Goal: Transaction & Acquisition: Purchase product/service

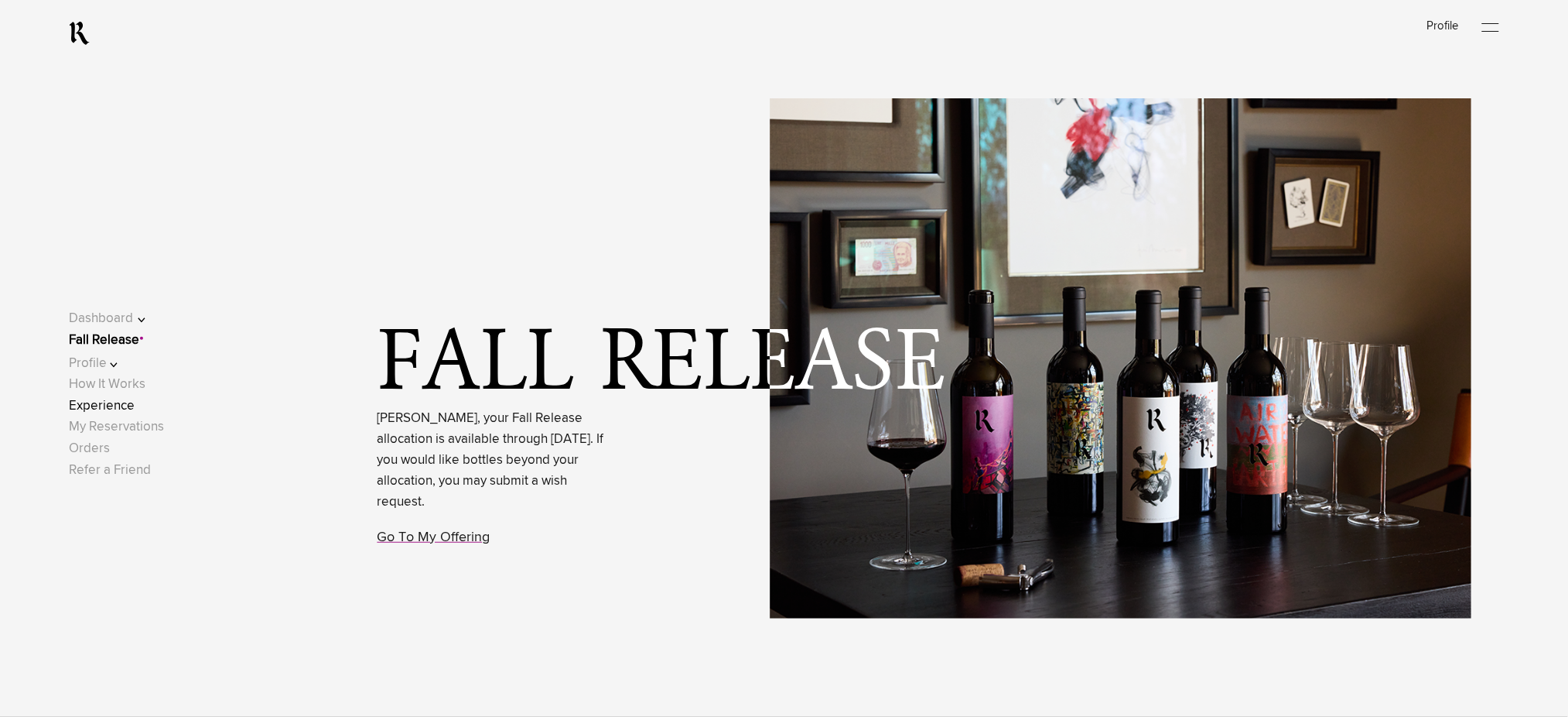
click at [115, 406] on link "Experience" at bounding box center [101, 406] width 65 height 13
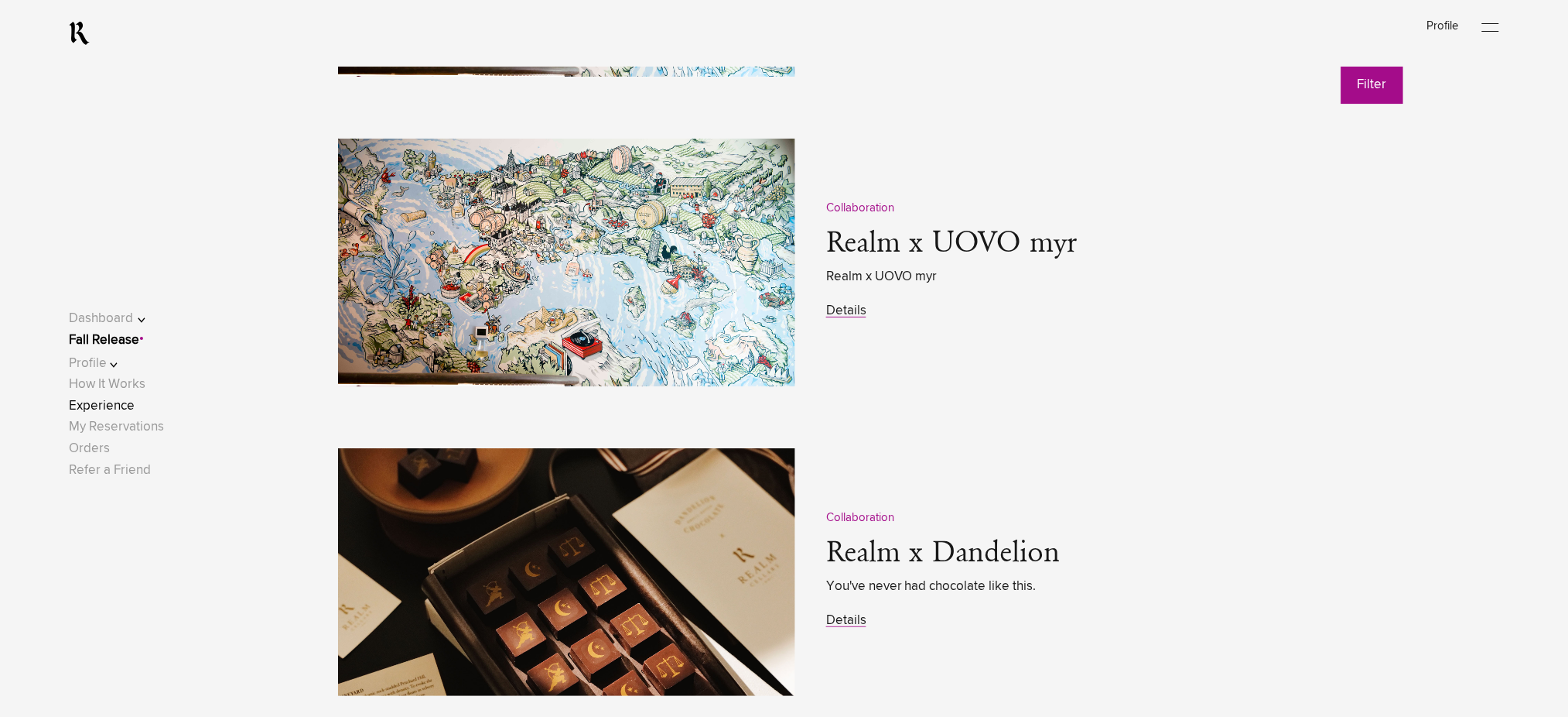
scroll to position [2063, 0]
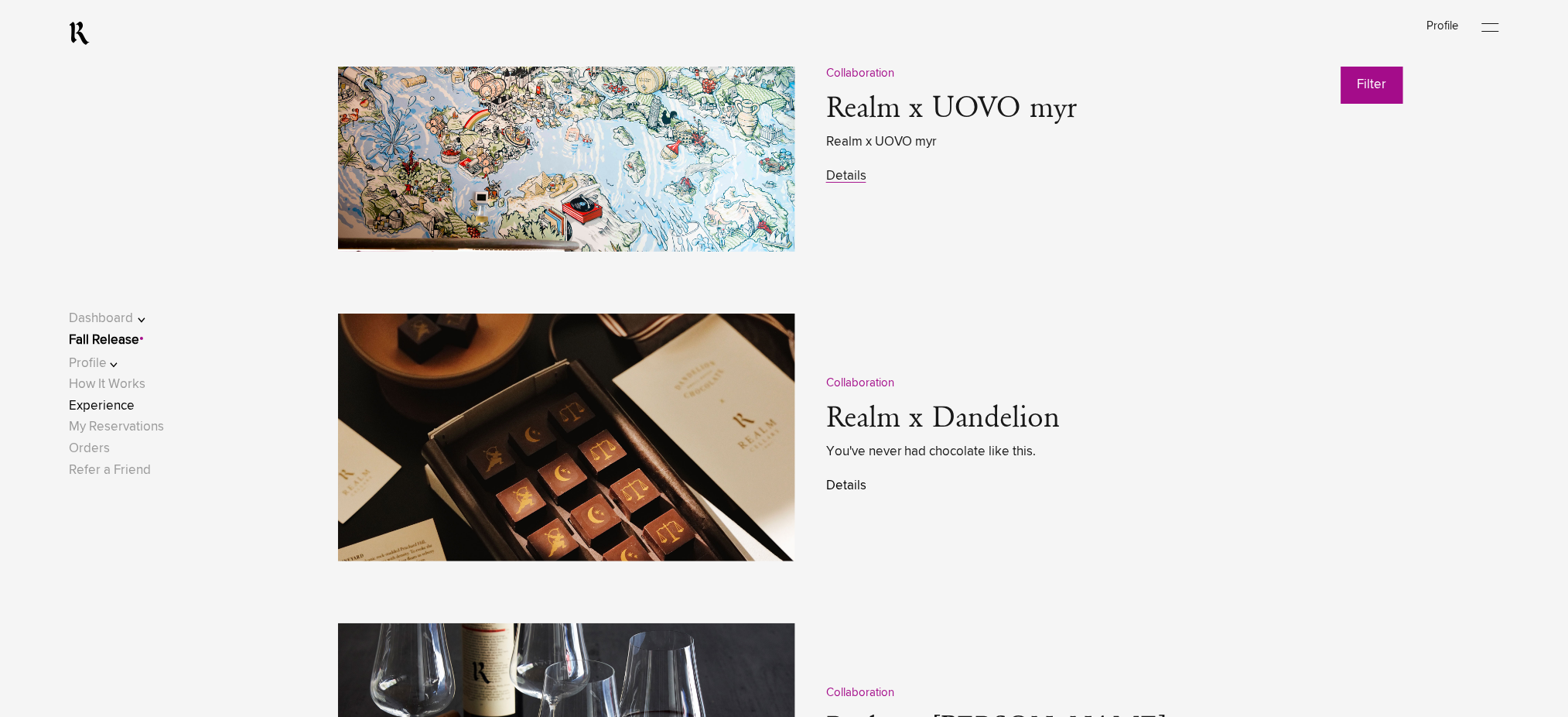
click at [847, 483] on link "Details" at bounding box center [846, 486] width 40 height 13
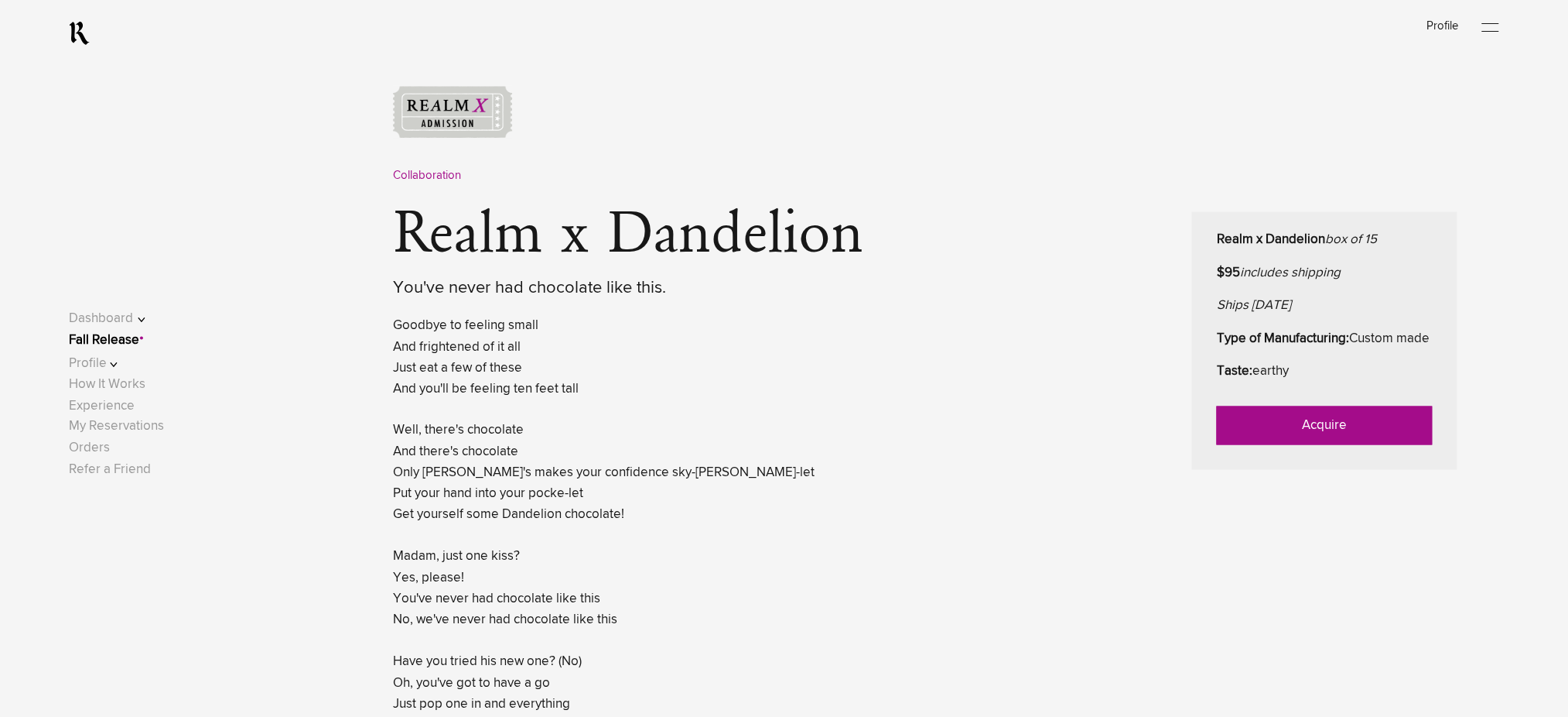
scroll to position [722, 0]
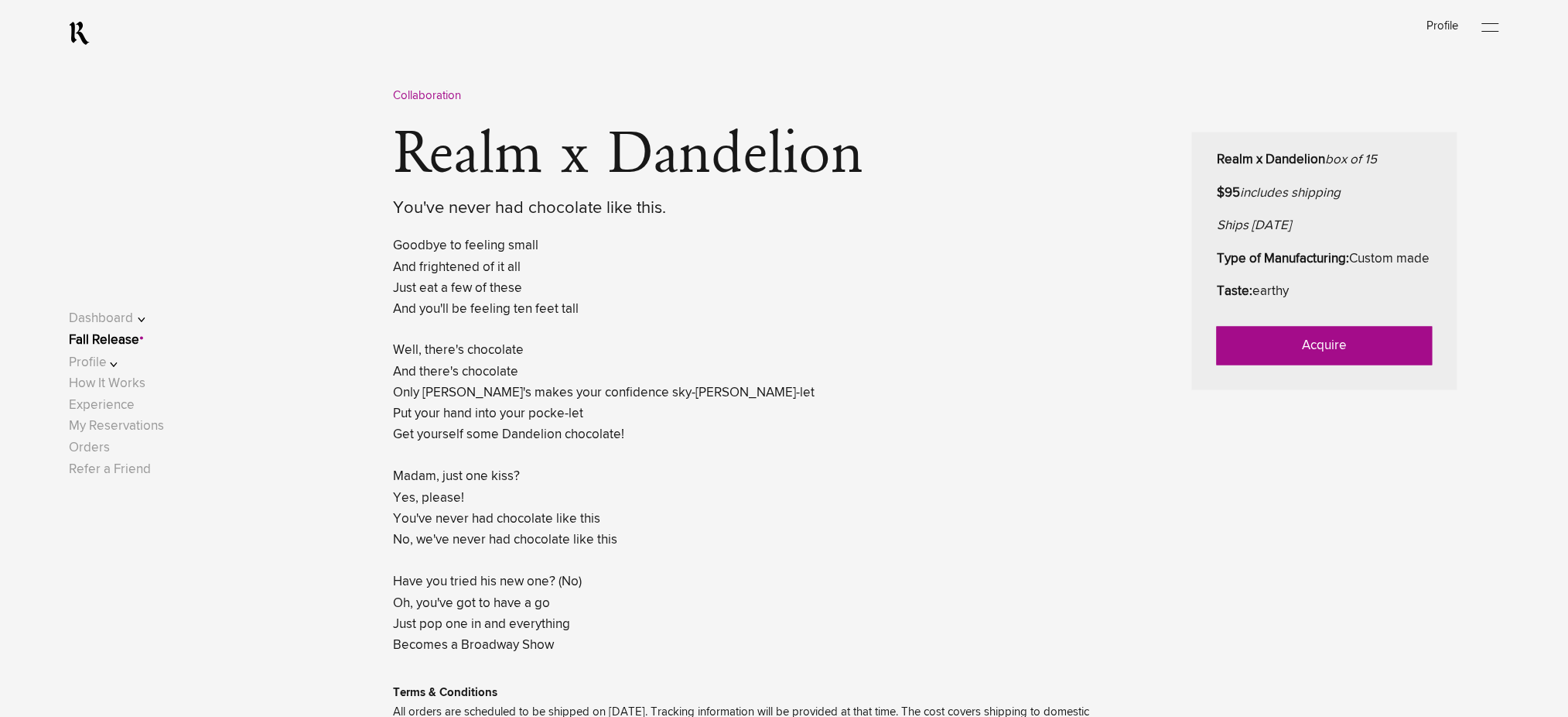
click at [1266, 365] on link "Acquire" at bounding box center [1324, 346] width 216 height 39
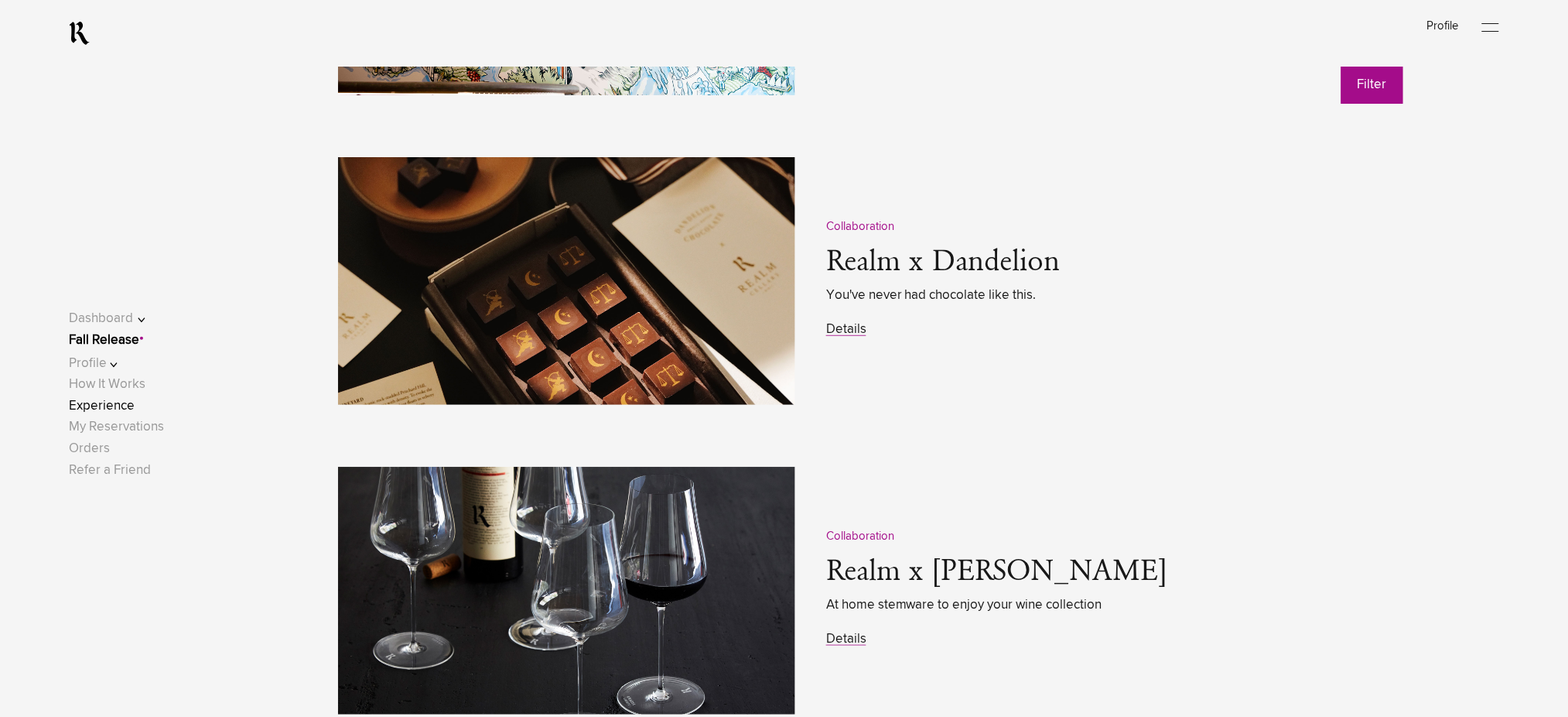
scroll to position [2167, 0]
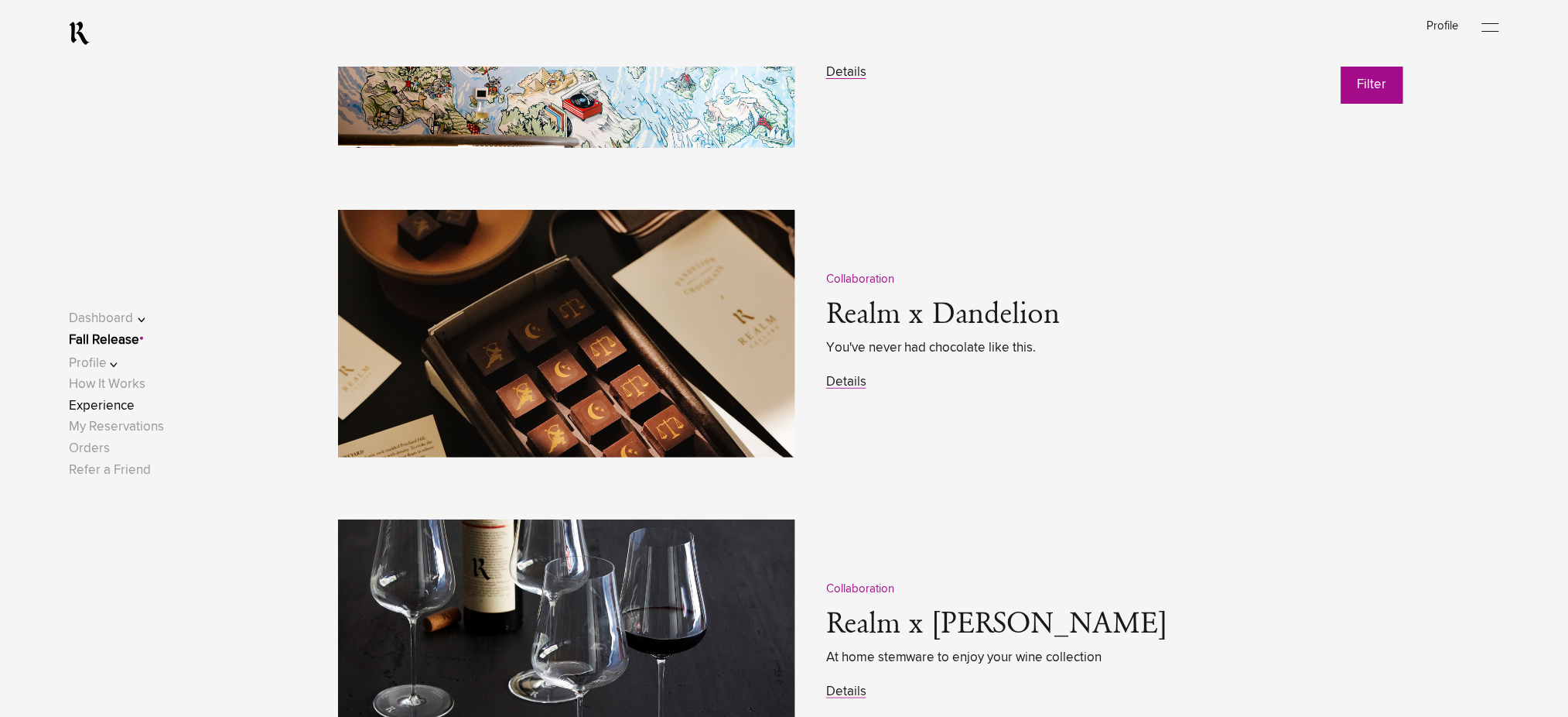
click at [1495, 22] on div at bounding box center [1490, 27] width 17 height 23
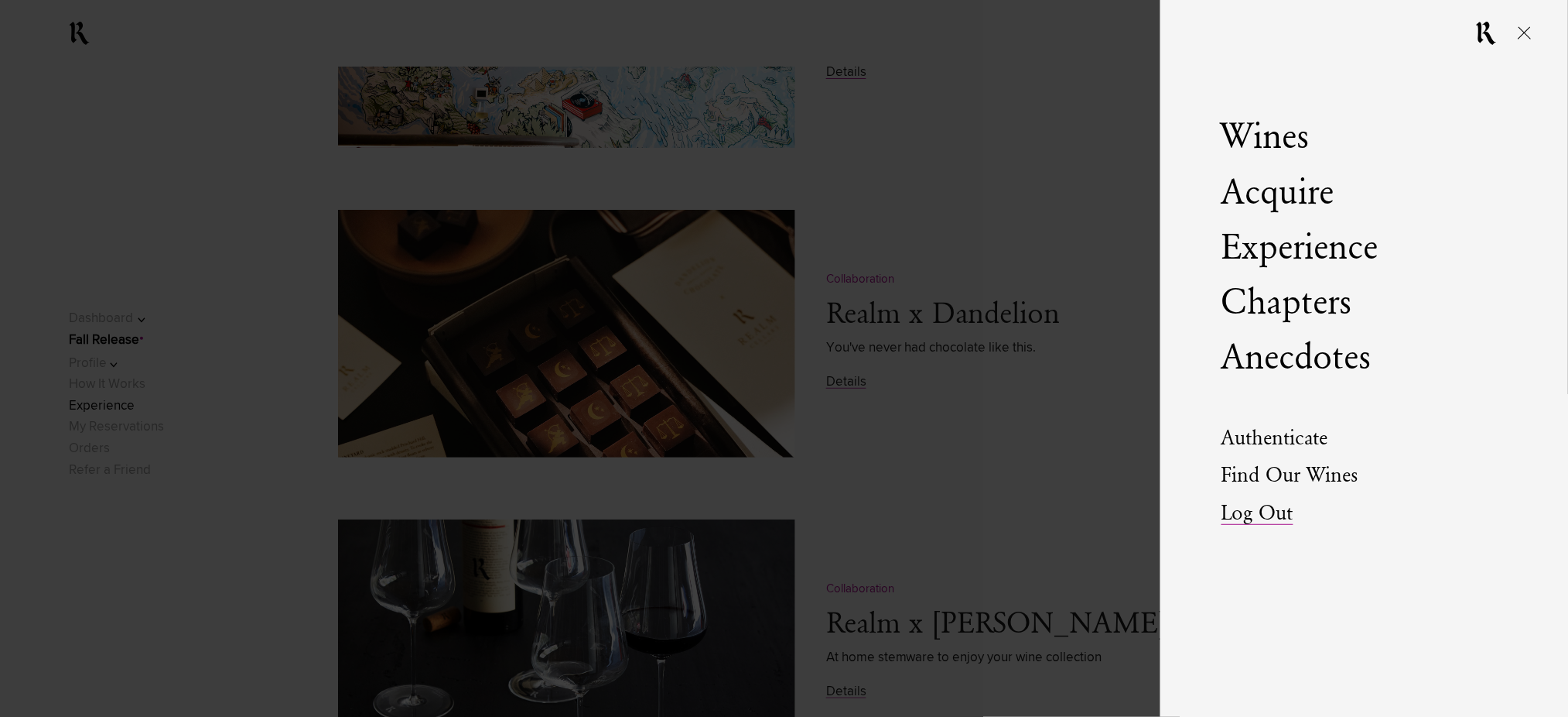
click at [1248, 512] on link "Log Out" at bounding box center [1257, 514] width 72 height 22
